Goal: Information Seeking & Learning: Understand process/instructions

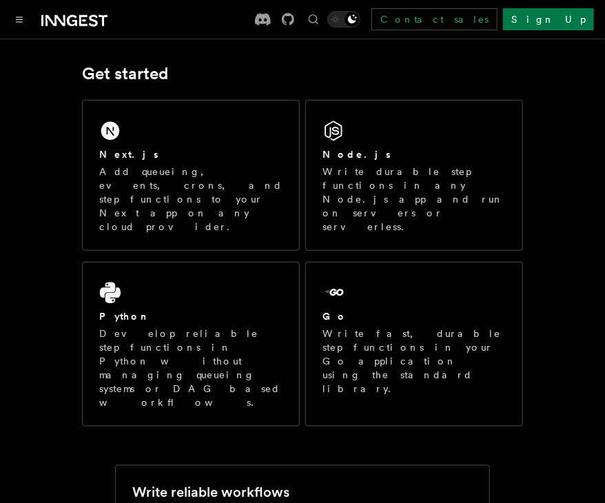
scroll to position [201, 0]
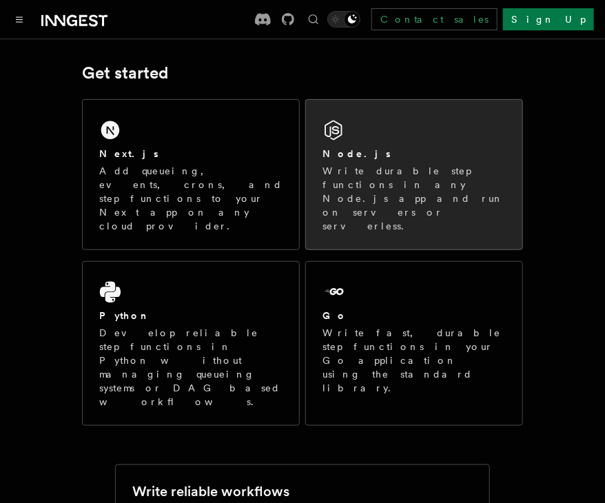
click at [358, 134] on div "Node.js Write durable step functions in any Node.js app and run on servers or s…" at bounding box center [414, 174] width 216 height 149
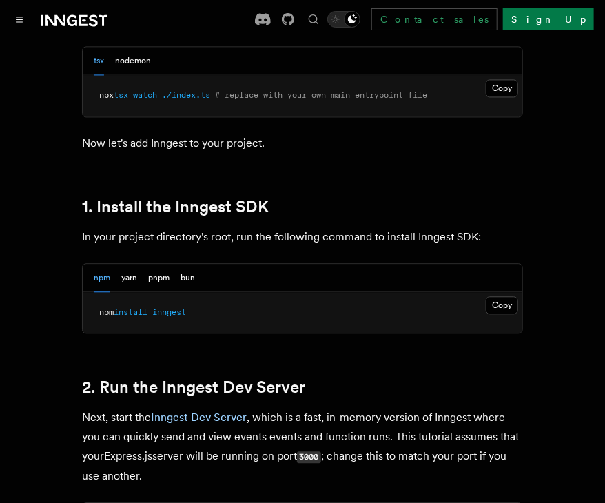
scroll to position [800, 0]
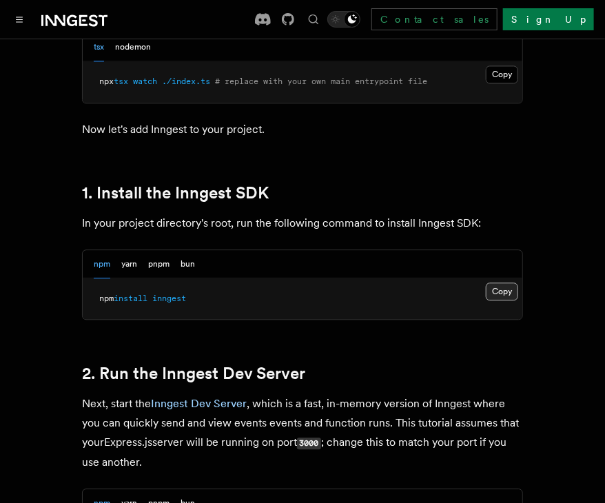
click at [507, 293] on button "Copy Copied" at bounding box center [502, 291] width 32 height 18
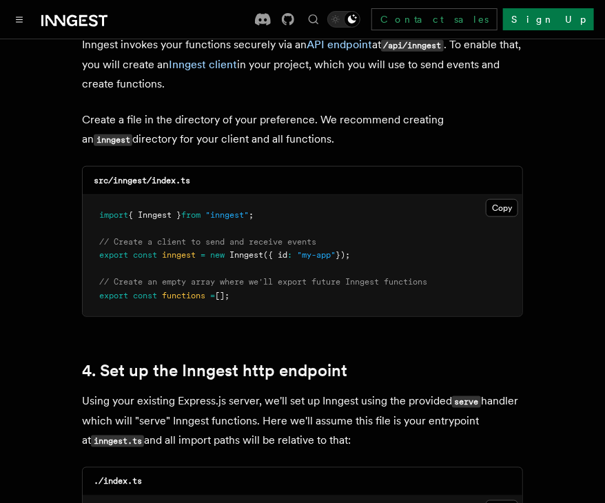
scroll to position [1788, 0]
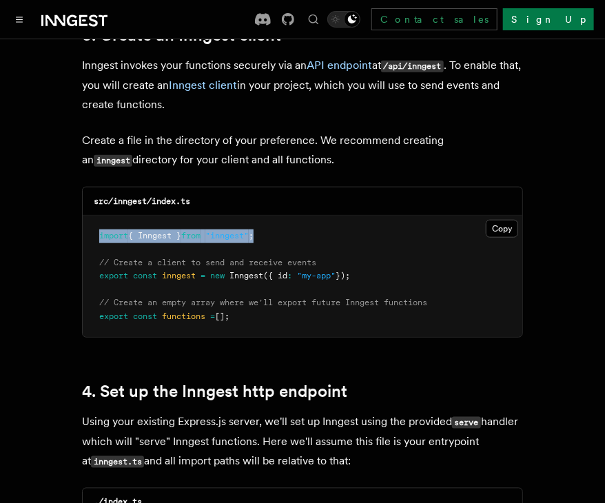
drag, startPoint x: 286, startPoint y: 216, endPoint x: 80, endPoint y: 215, distance: 205.9
copy span "import { Inngest } from "inngest" ;"
drag, startPoint x: 378, startPoint y: 259, endPoint x: 92, endPoint y: 258, distance: 286.5
click at [92, 258] on pre "import { Inngest } from "inngest" ; // Create a client to send and receive even…" at bounding box center [302, 277] width 439 height 122
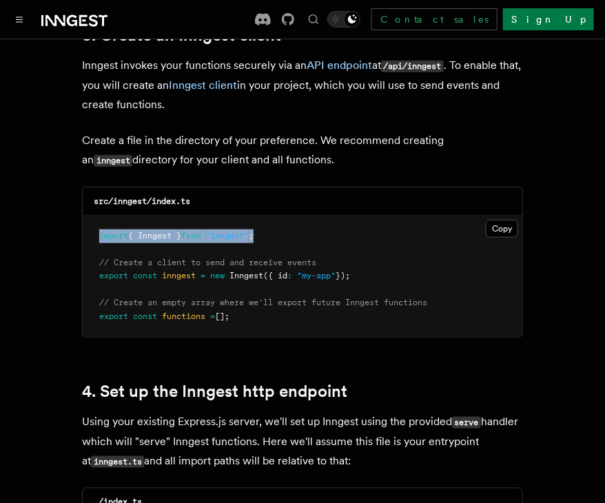
copy span "export const inngest = new Inngest ({ id : "my-app" });"
click at [499, 220] on button "Copy Copied" at bounding box center [502, 229] width 32 height 18
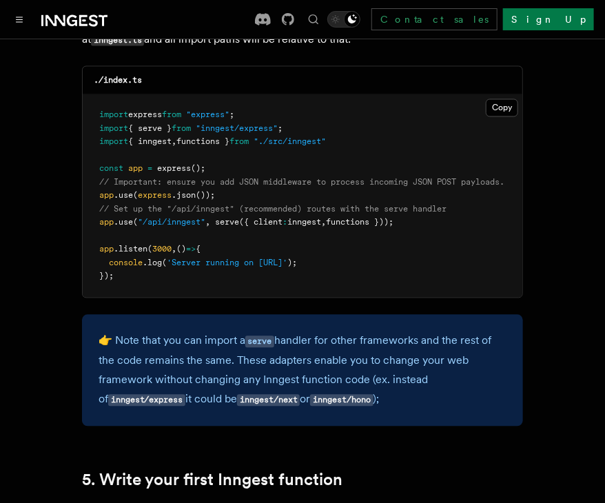
scroll to position [2218, 0]
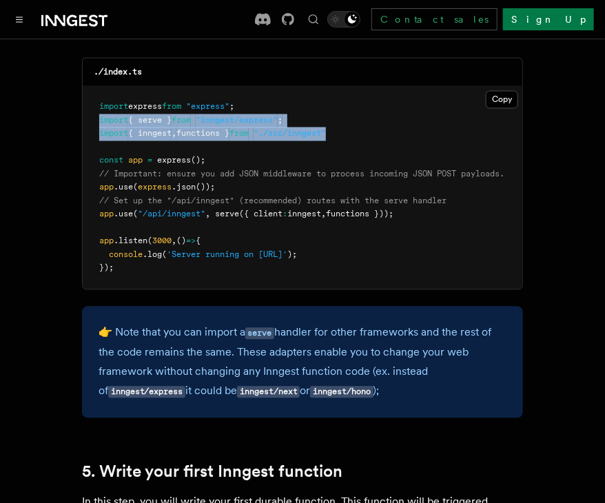
drag, startPoint x: 98, startPoint y: 100, endPoint x: 349, endPoint y: 114, distance: 251.8
click at [349, 114] on pre "import express from "express" ; import { serve } from "inngest/express" ; impor…" at bounding box center [302, 188] width 439 height 202
copy code "import { serve } from "inngest/express" ; import { inngest , functions } from "…"
